Goal: Information Seeking & Learning: Learn about a topic

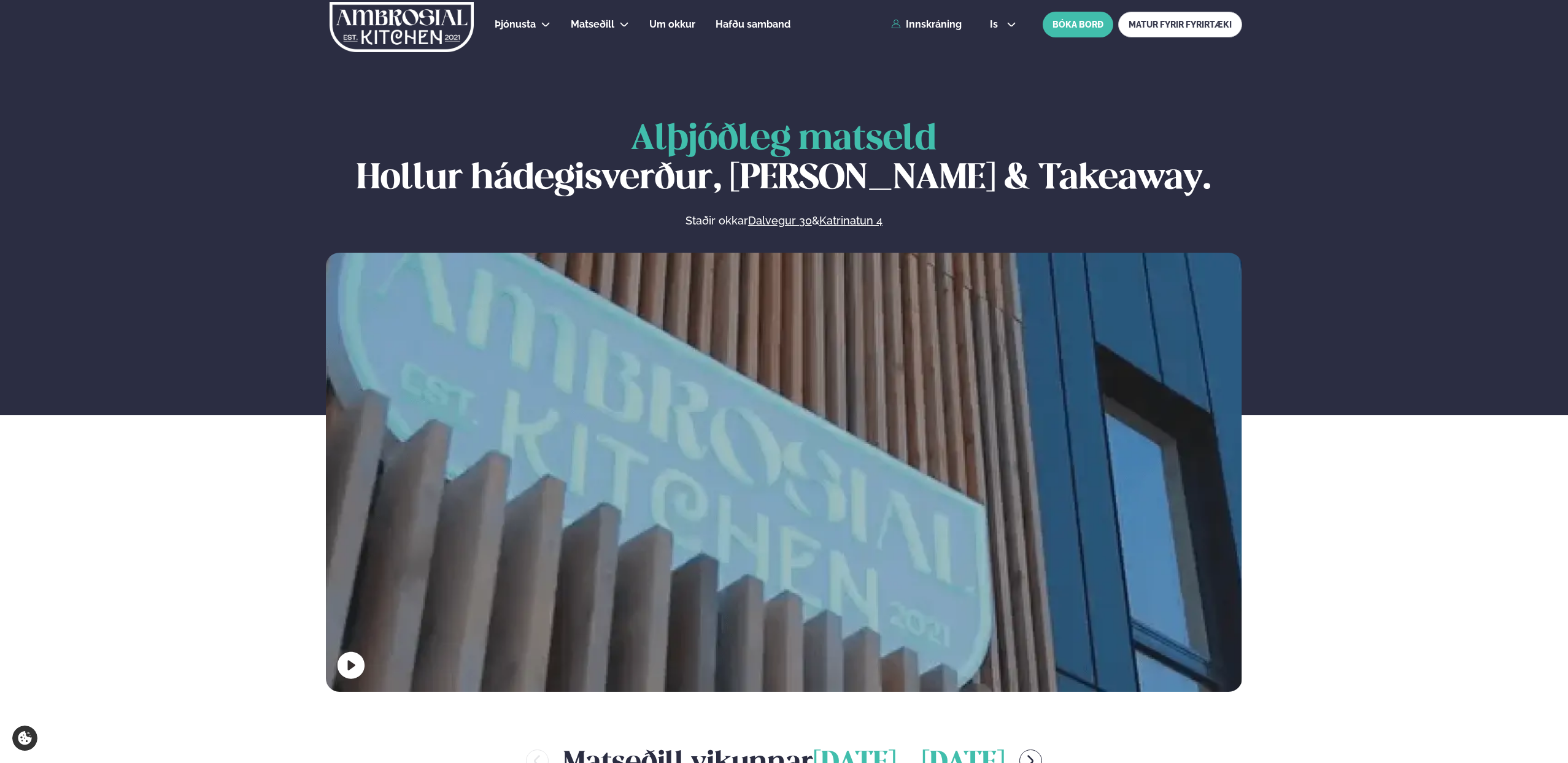
scroll to position [620, 0]
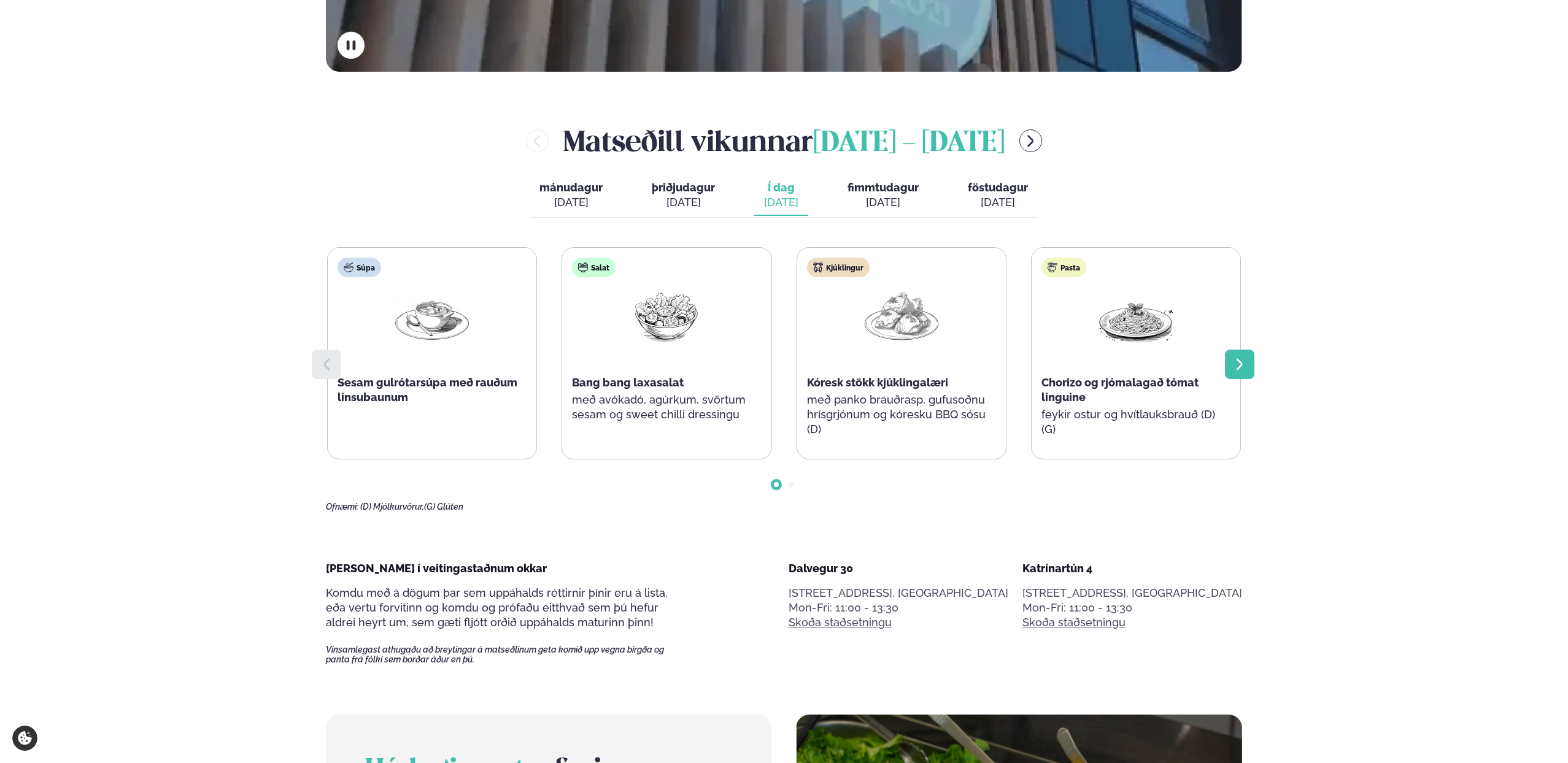
click at [1235, 358] on icon at bounding box center [1239, 364] width 15 height 15
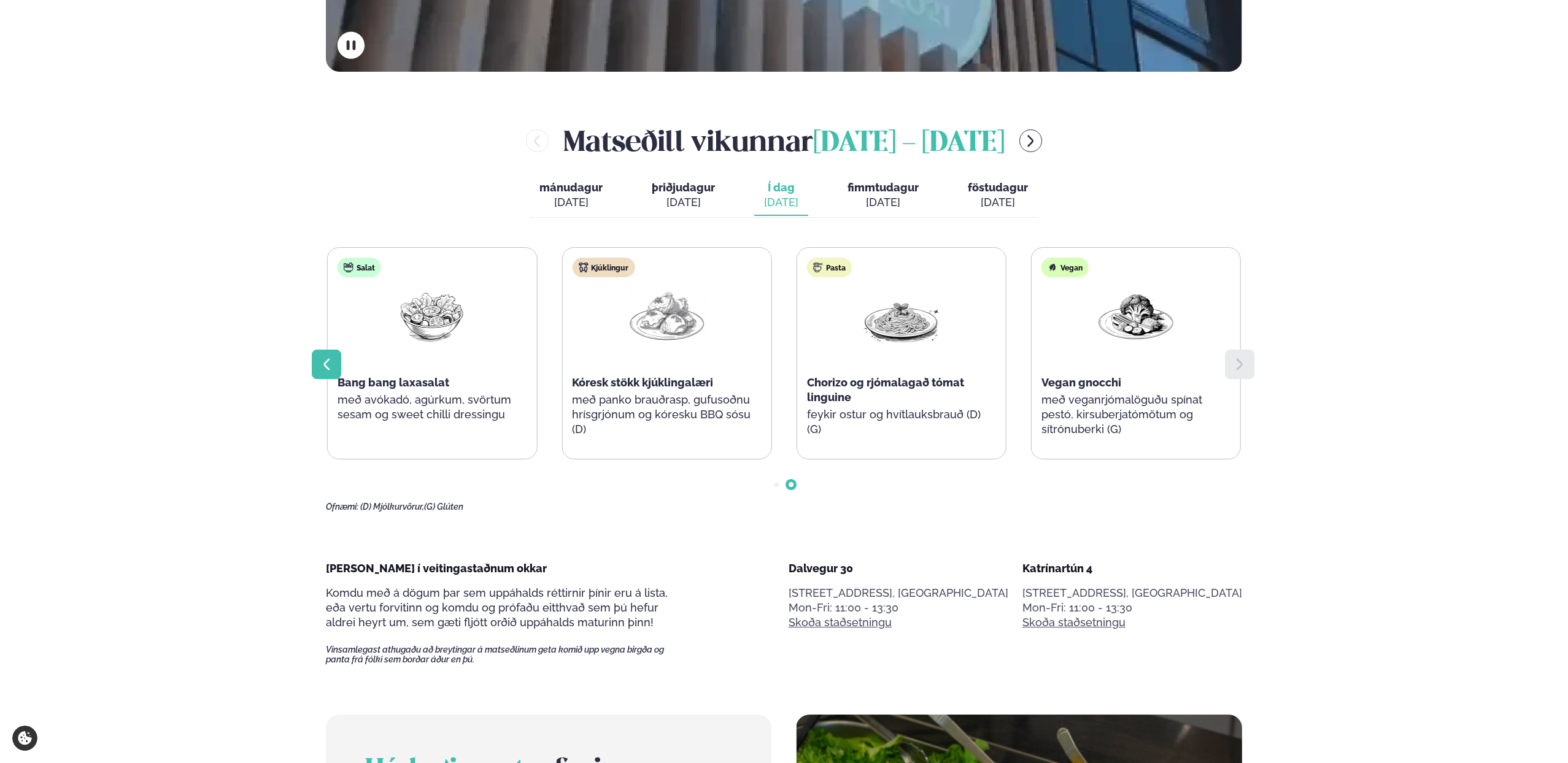
click at [326, 365] on icon at bounding box center [326, 364] width 15 height 15
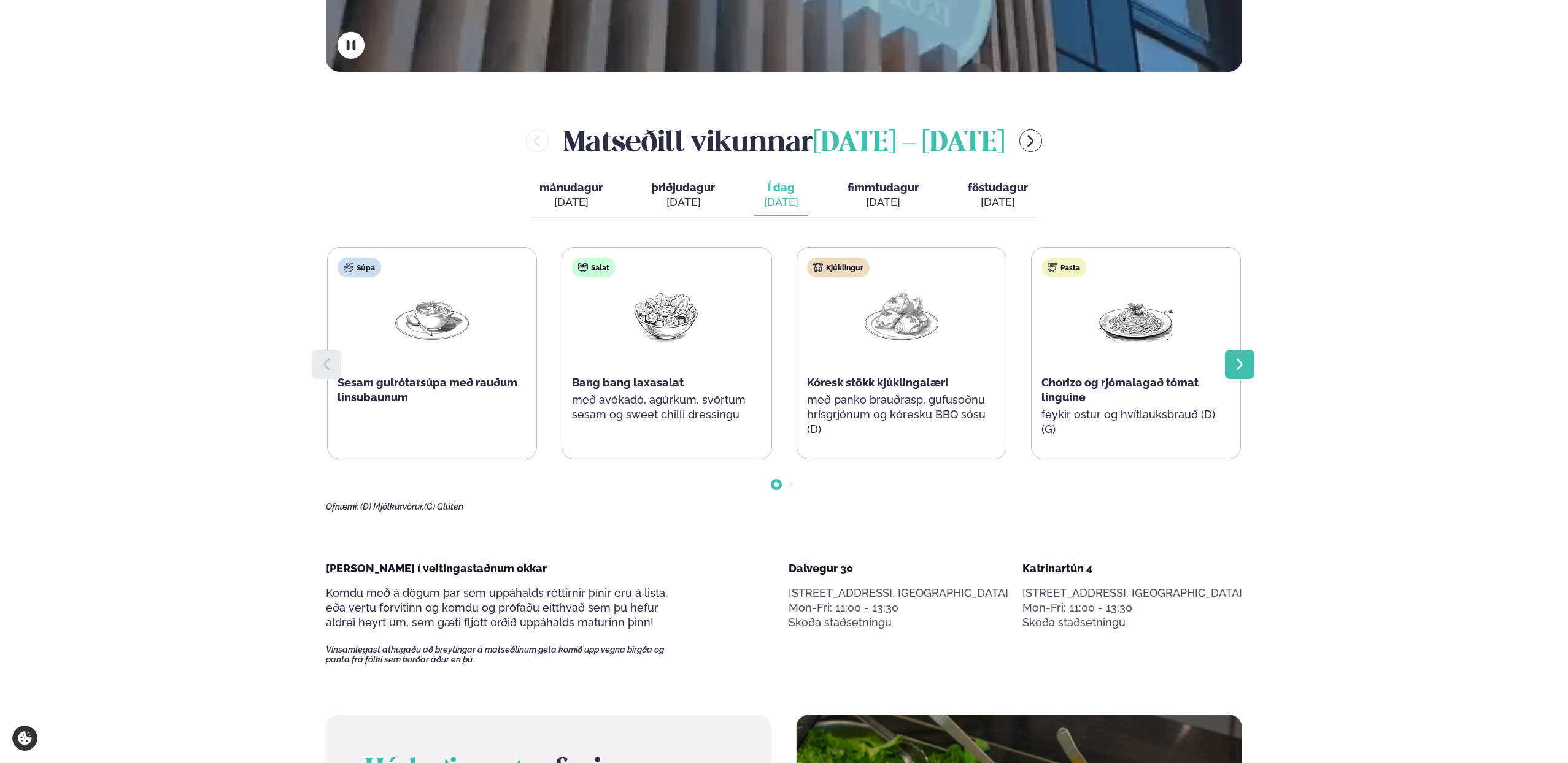
click at [1244, 363] on icon at bounding box center [1239, 364] width 15 height 15
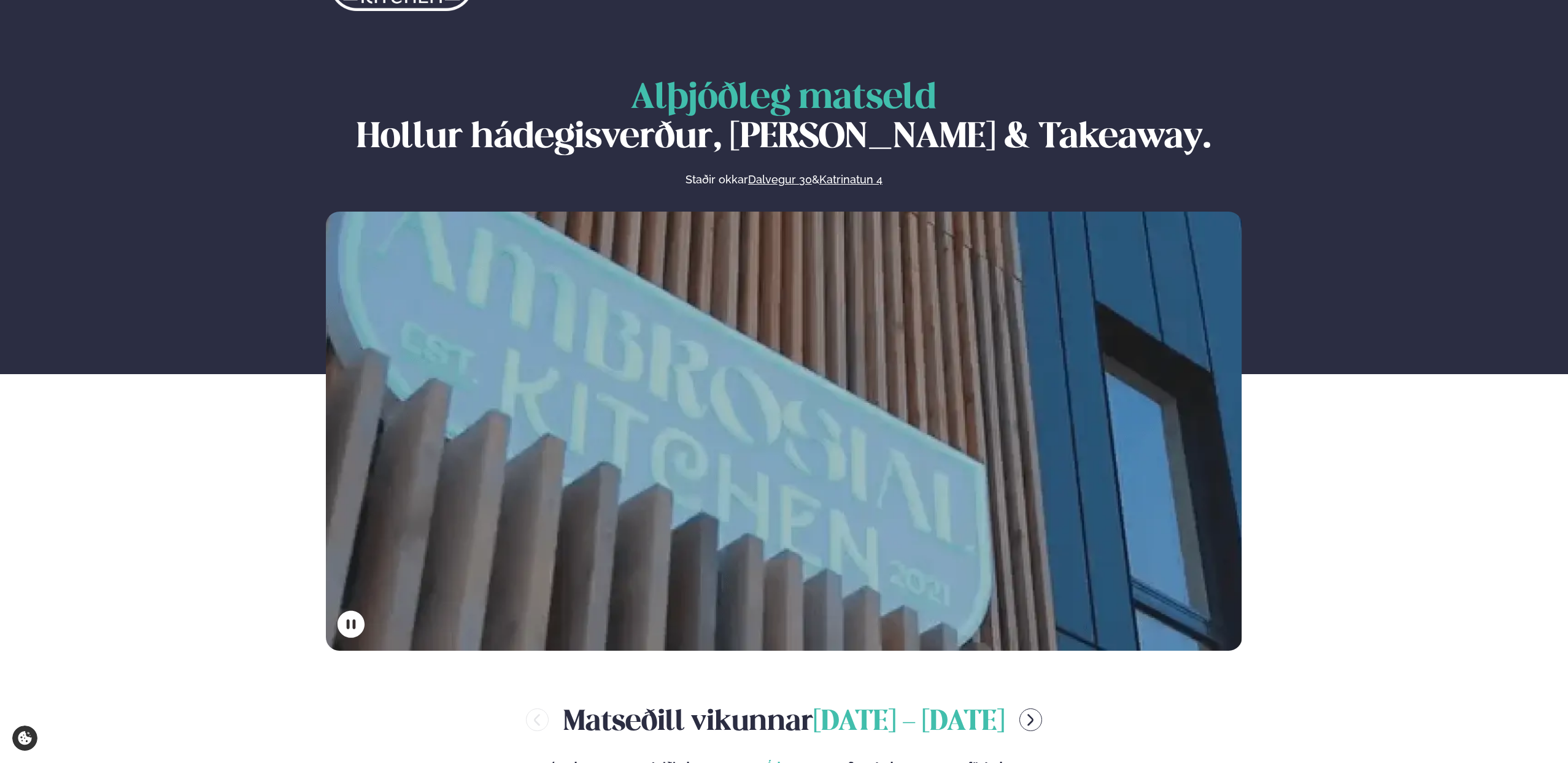
scroll to position [0, 0]
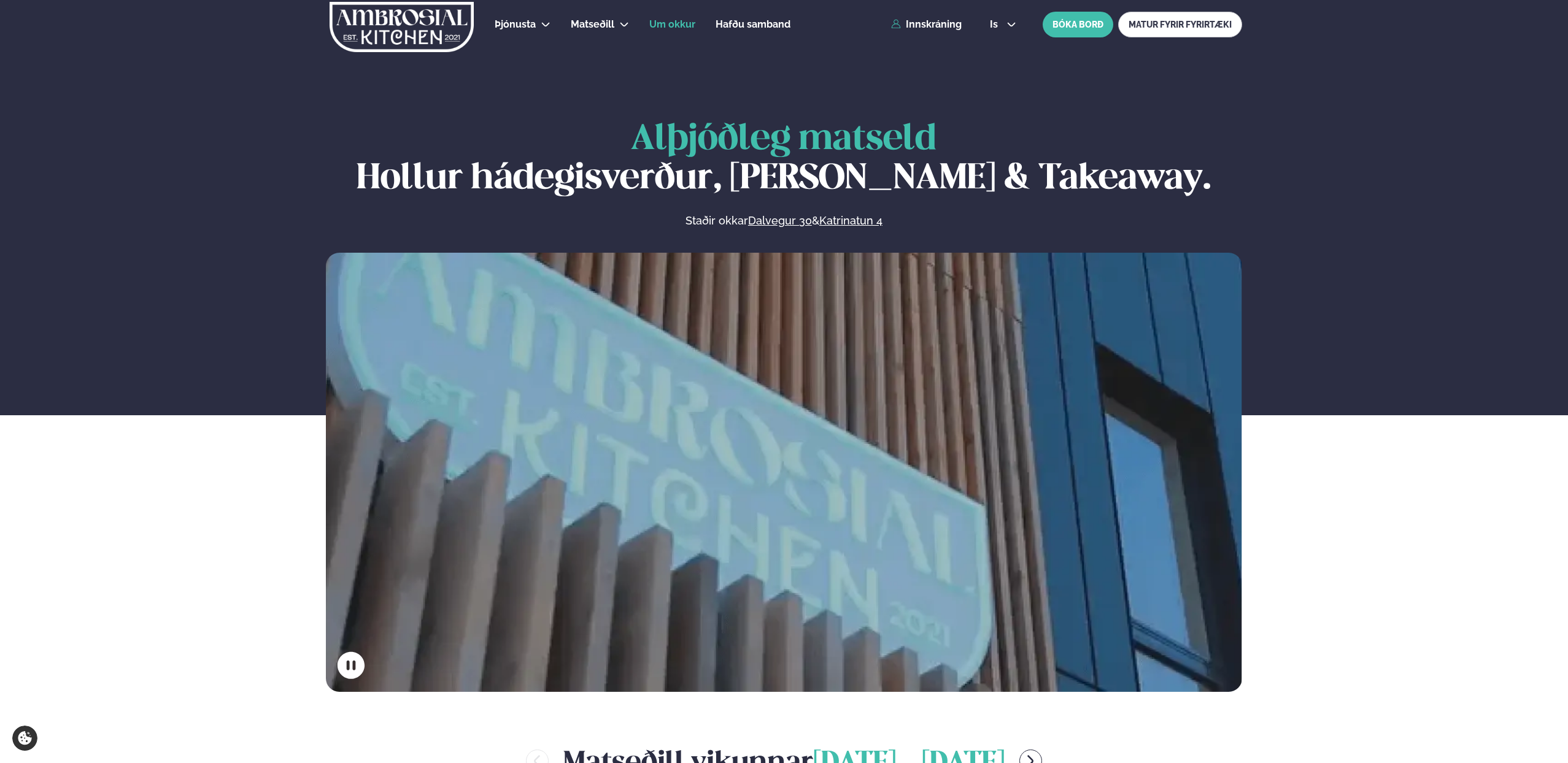
click at [676, 29] on span "Um okkur" at bounding box center [672, 25] width 46 height 12
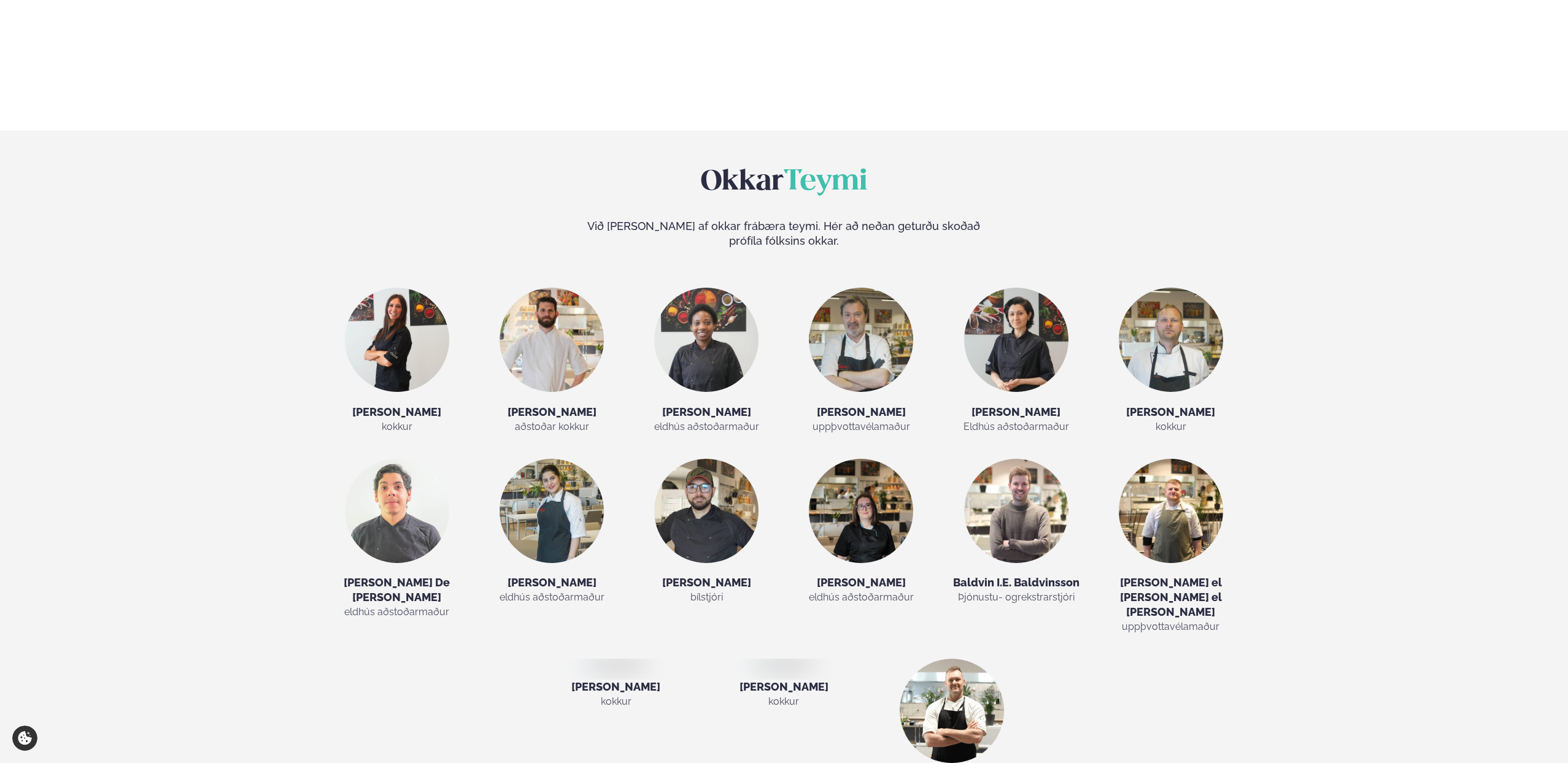
scroll to position [2204, 0]
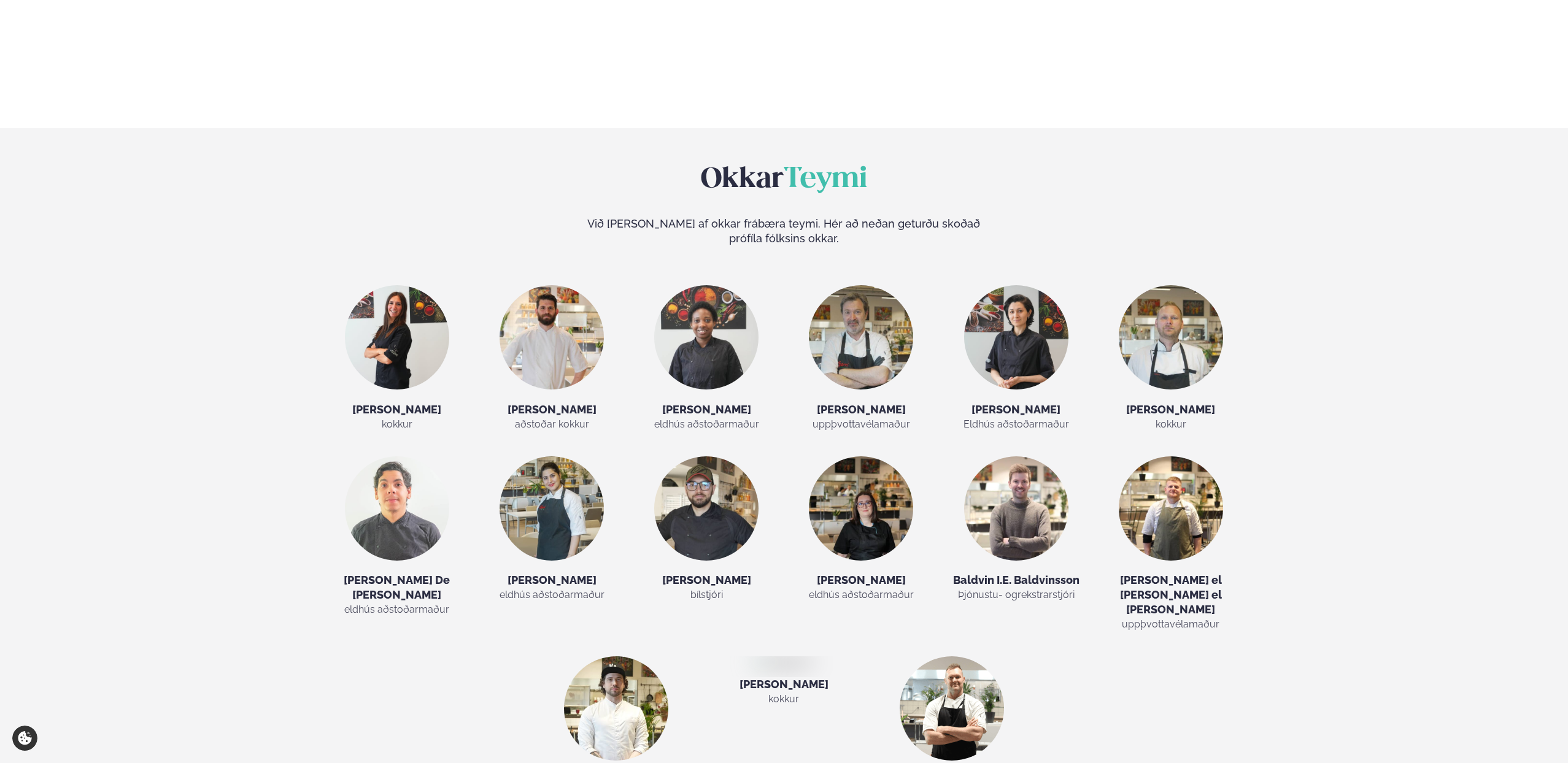
drag, startPoint x: 825, startPoint y: 530, endPoint x: 746, endPoint y: 533, distance: 79.1
click at [746, 677] on h5 "Polina Ivanova" at bounding box center [784, 684] width 146 height 15
copy h5 "Polina Ivanova"
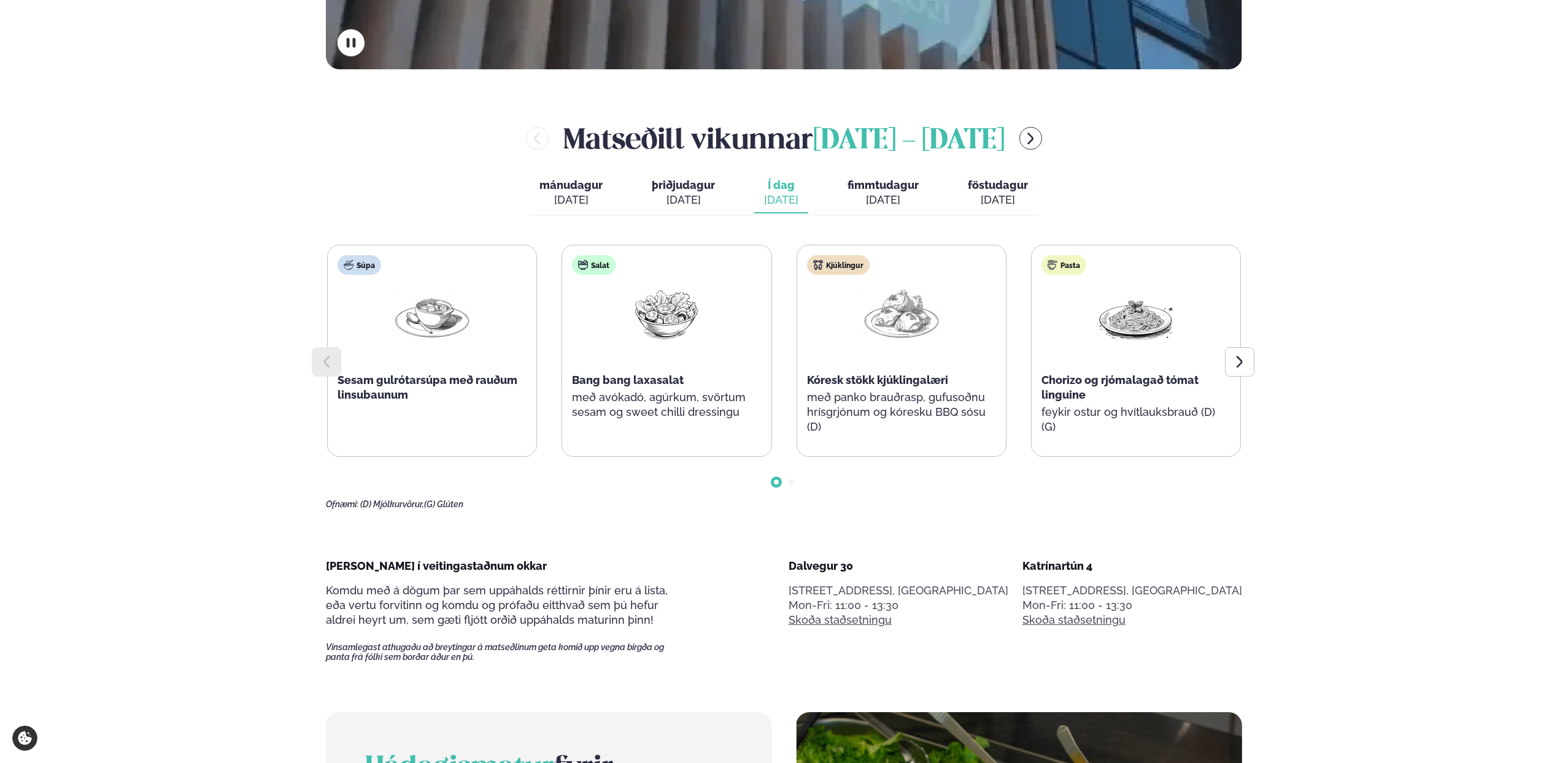
scroll to position [698, 0]
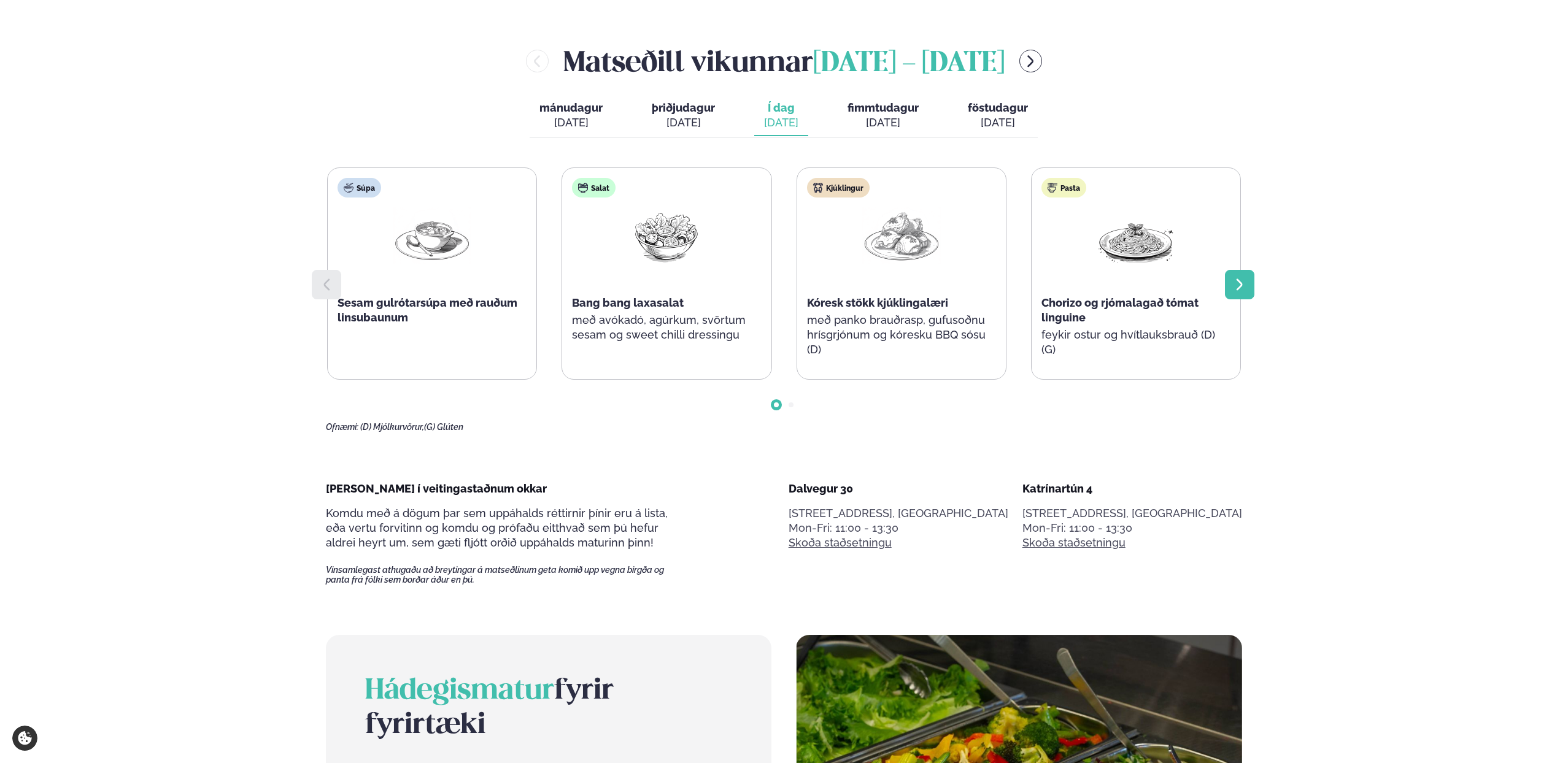
click at [1242, 292] on div at bounding box center [1239, 285] width 30 height 30
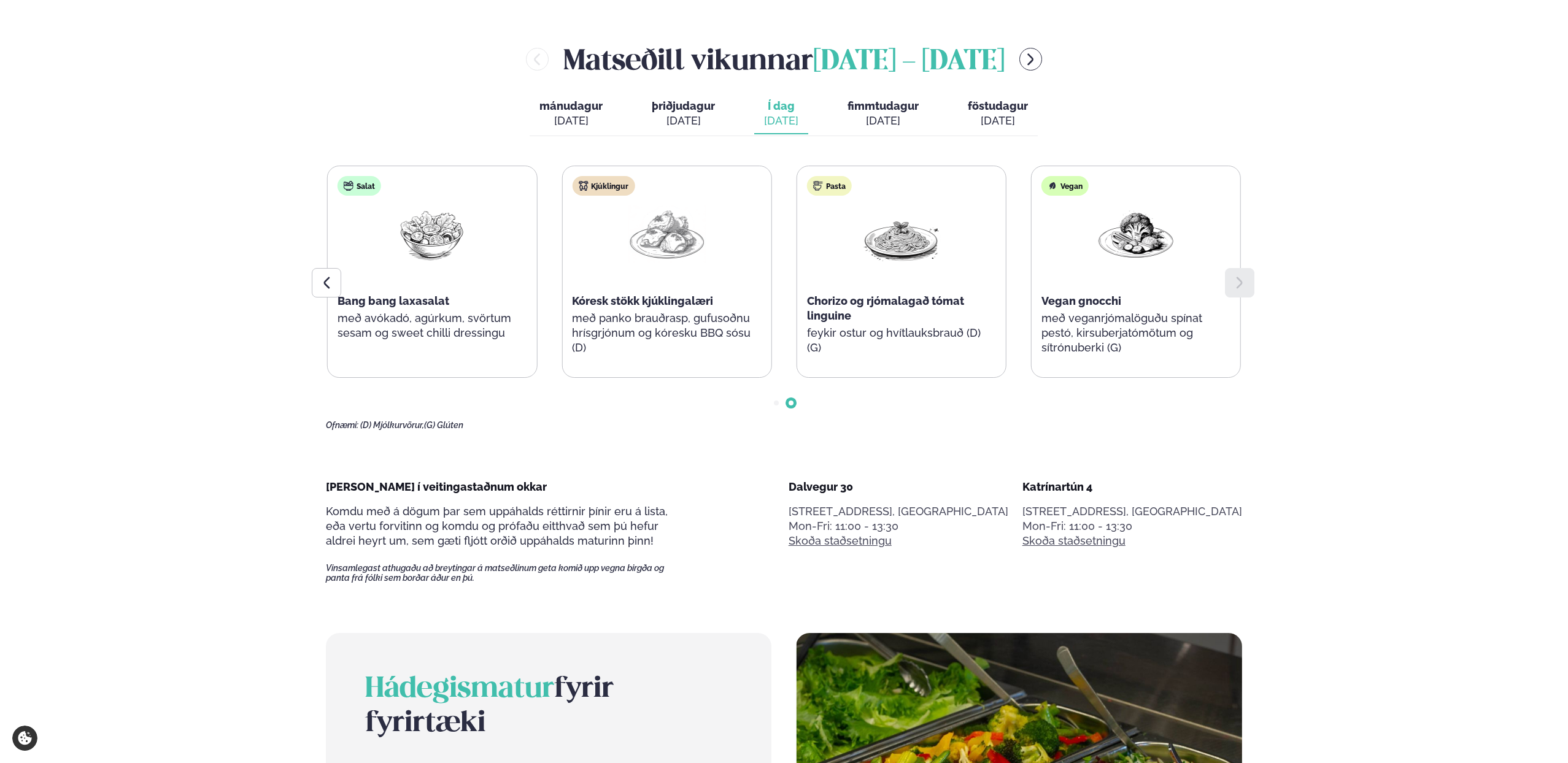
scroll to position [701, 0]
